Goal: Information Seeking & Learning: Learn about a topic

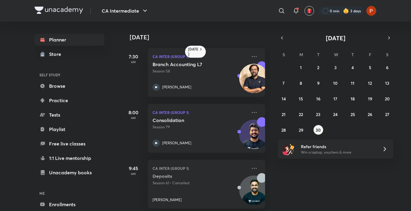
scroll to position [227, 0]
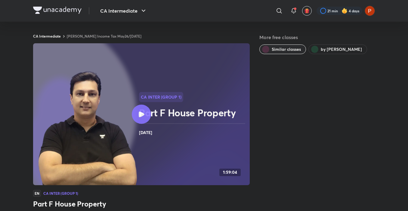
click at [321, 49] on span "by [PERSON_NAME]" at bounding box center [341, 49] width 41 height 6
click at [324, 45] on button "by [PERSON_NAME]" at bounding box center [337, 50] width 59 height 10
click at [324, 45] on button "by Arvind Tuli" at bounding box center [337, 50] width 59 height 10
click at [286, 52] on span "Similar classes" at bounding box center [286, 49] width 29 height 6
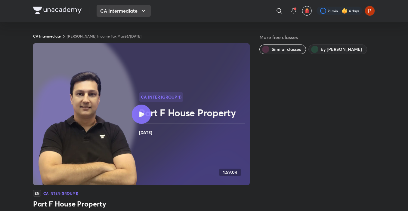
click at [117, 9] on button "CA Intermediate" at bounding box center [124, 11] width 54 height 12
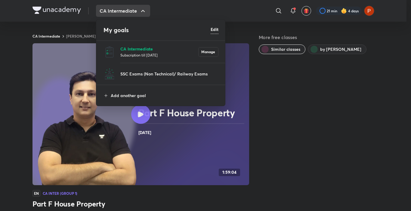
click at [130, 48] on p "CA Intermediate" at bounding box center [159, 49] width 78 height 6
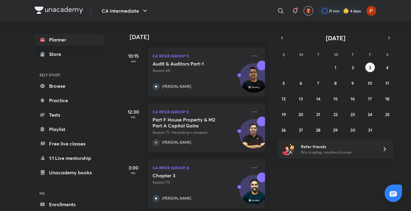
scroll to position [206, 0]
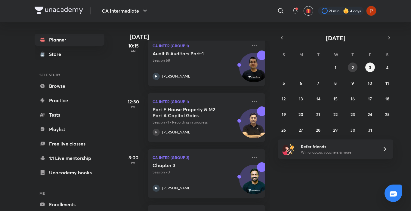
click at [351, 65] on button "2" at bounding box center [353, 68] width 10 height 10
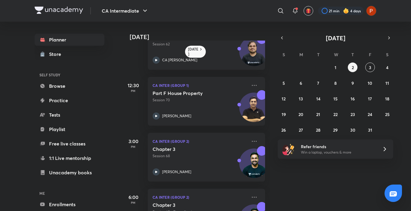
scroll to position [209, 0]
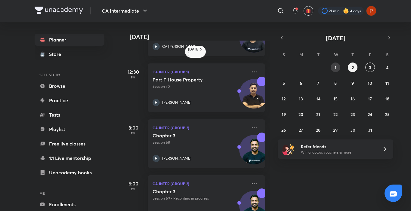
click at [338, 66] on button "1" at bounding box center [336, 68] width 10 height 10
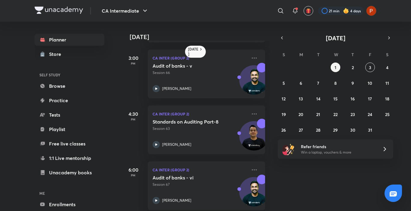
scroll to position [237, 0]
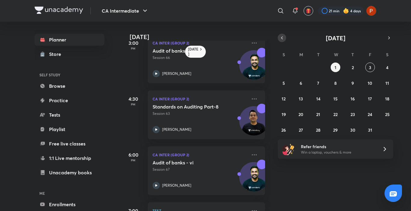
click at [283, 36] on icon "button" at bounding box center [282, 37] width 5 height 5
click at [316, 126] on button "30" at bounding box center [319, 130] width 10 height 10
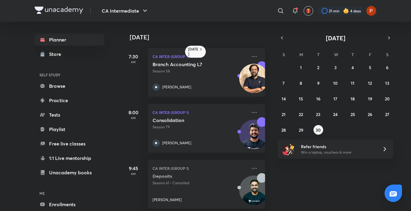
scroll to position [0, 6]
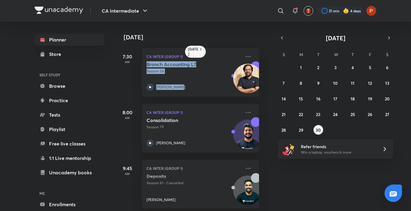
drag, startPoint x: 265, startPoint y: 78, endPoint x: 265, endPoint y: 86, distance: 8.1
click at [265, 86] on div "30 September 7:30 AM CA Inter (Group 1) Branch Accounting L7 Session 58 Rakesh …" at bounding box center [195, 117] width 149 height 190
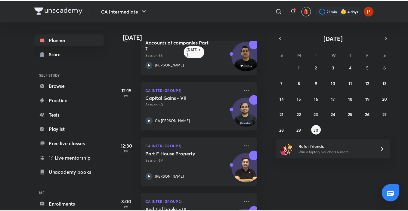
scroll to position [188, 6]
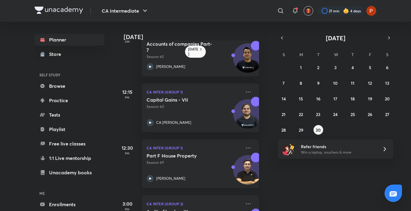
click at [246, 144] on div "CA Inter (Group 1) Part F House Property Session 69 Arvind Tuli" at bounding box center [200, 164] width 117 height 49
click at [245, 147] on icon at bounding box center [248, 147] width 7 height 7
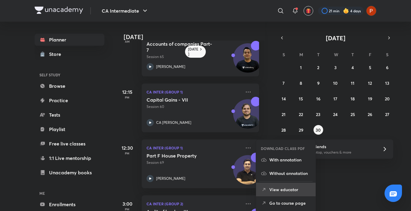
click at [263, 188] on icon at bounding box center [264, 190] width 6 height 6
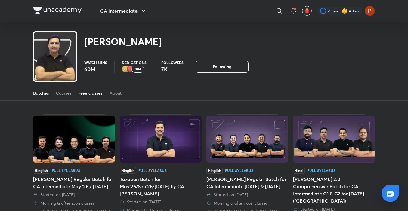
click at [97, 90] on link "Free classes" at bounding box center [91, 93] width 24 height 14
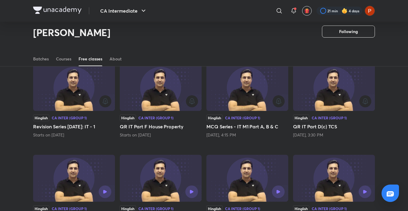
scroll to position [50, 0]
click at [105, 102] on icon "button" at bounding box center [105, 100] width 7 height 7
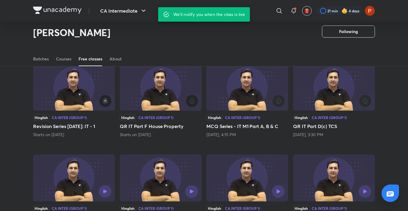
click at [192, 102] on icon "button" at bounding box center [191, 100] width 7 height 7
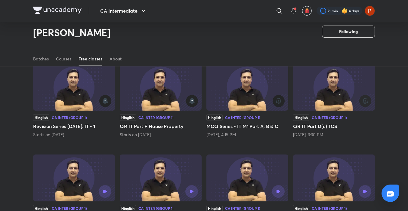
click at [278, 99] on icon "button" at bounding box center [278, 100] width 7 height 7
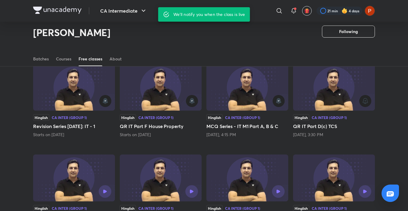
click at [366, 100] on icon "button" at bounding box center [365, 100] width 7 height 7
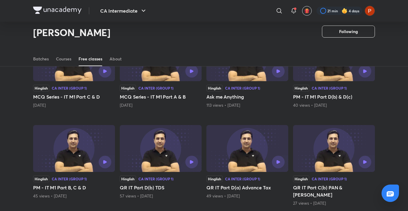
scroll to position [207, 0]
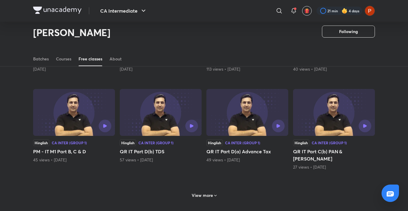
click at [210, 193] on h6 "View more" at bounding box center [202, 196] width 21 height 6
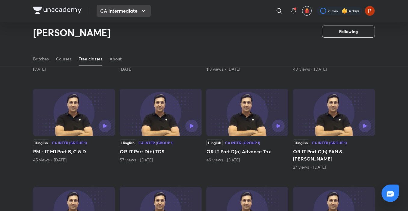
click at [125, 13] on button "CA Intermediate" at bounding box center [124, 11] width 54 height 12
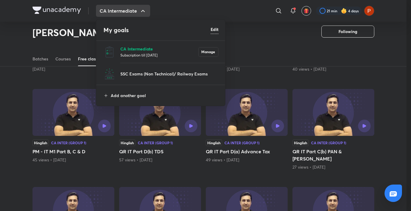
click at [126, 48] on p "CA Intermediate" at bounding box center [159, 49] width 78 height 6
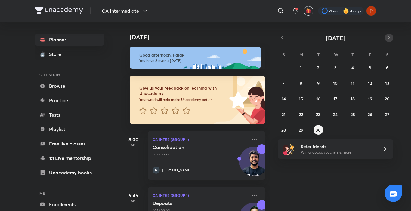
click at [390, 34] on button "button" at bounding box center [389, 38] width 8 height 8
click at [355, 68] on button "2" at bounding box center [353, 68] width 10 height 10
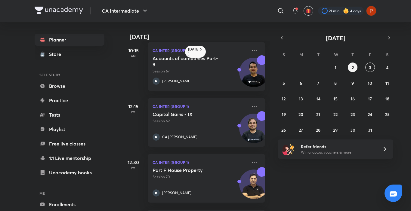
scroll to position [132, 0]
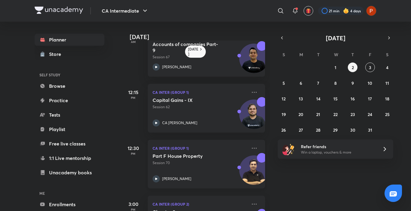
click at [157, 176] on icon at bounding box center [156, 178] width 7 height 7
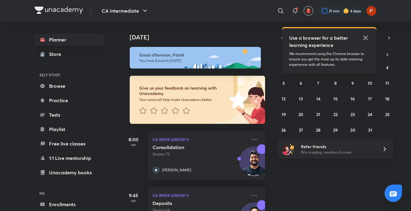
click at [365, 35] on icon at bounding box center [365, 37] width 7 height 7
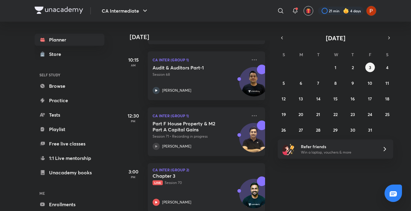
scroll to position [202, 0]
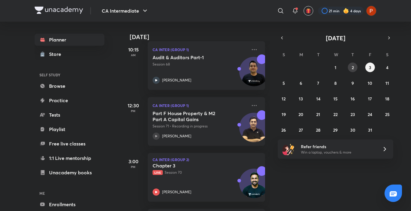
click at [353, 71] on button "2" at bounding box center [353, 68] width 10 height 10
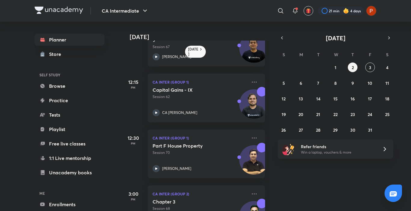
scroll to position [150, 0]
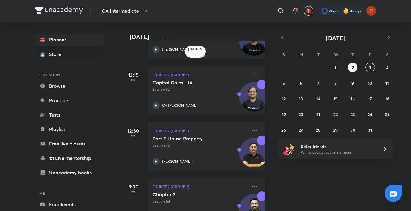
click at [156, 158] on div "Part F House Property Session 70 Arvind Tuli" at bounding box center [200, 150] width 94 height 29
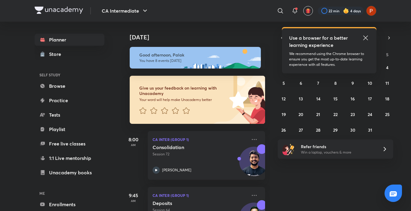
click at [364, 38] on icon at bounding box center [365, 37] width 7 height 7
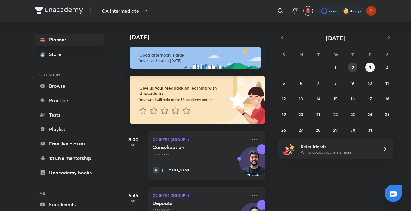
click at [352, 67] on abbr "2" at bounding box center [353, 68] width 2 height 6
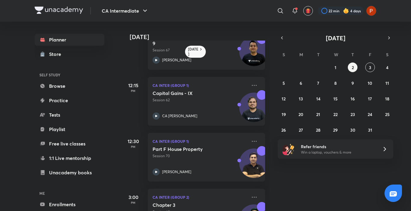
scroll to position [146, 0]
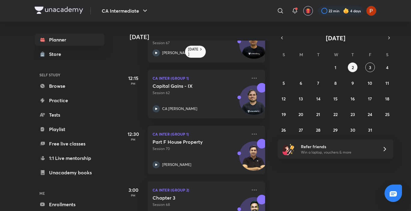
click at [158, 162] on icon at bounding box center [156, 164] width 7 height 7
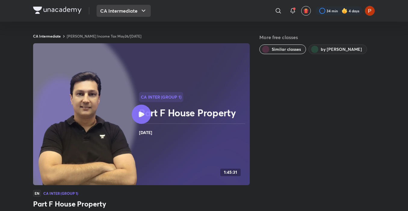
click at [125, 6] on button "CA Intermediate" at bounding box center [124, 11] width 54 height 12
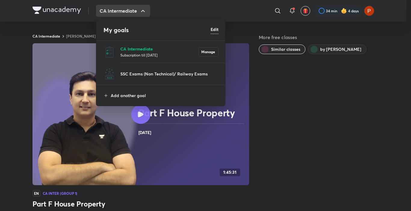
click at [127, 48] on p "CA Intermediate" at bounding box center [159, 49] width 78 height 6
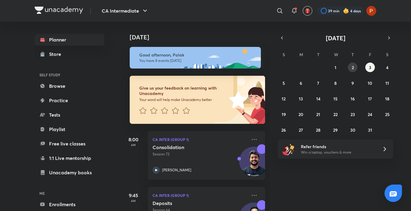
click at [353, 67] on abbr "2" at bounding box center [353, 68] width 2 height 6
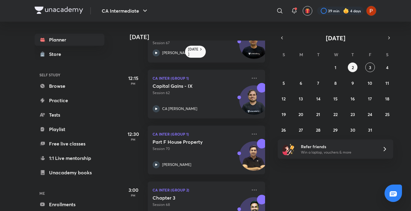
scroll to position [150, 0]
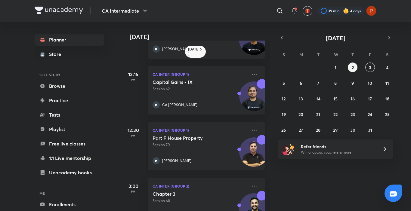
click at [248, 125] on div "CA Inter (Group 1) Part F House Property Session 70 Arvind Tuli" at bounding box center [206, 146] width 117 height 49
click at [252, 130] on icon at bounding box center [254, 130] width 5 height 1
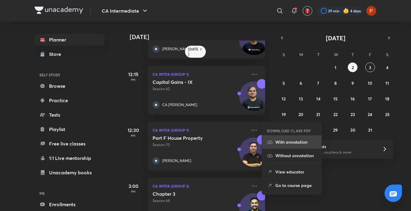
click at [294, 144] on p "With annotation" at bounding box center [296, 142] width 42 height 6
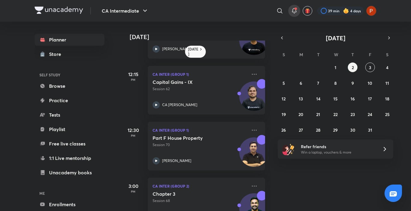
click at [295, 9] on span at bounding box center [296, 9] width 2 height 2
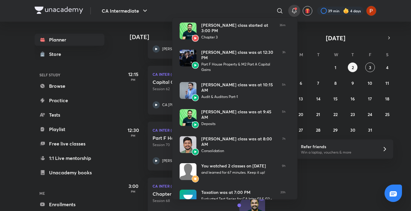
click at [329, 187] on div at bounding box center [205, 105] width 411 height 211
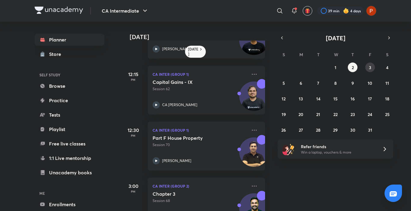
click at [372, 67] on button "3" at bounding box center [370, 68] width 10 height 10
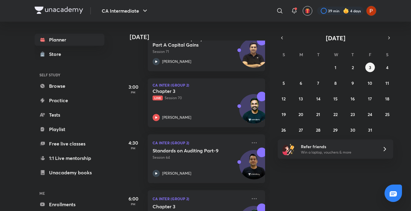
scroll to position [354, 0]
